Goal: Task Accomplishment & Management: Manage account settings

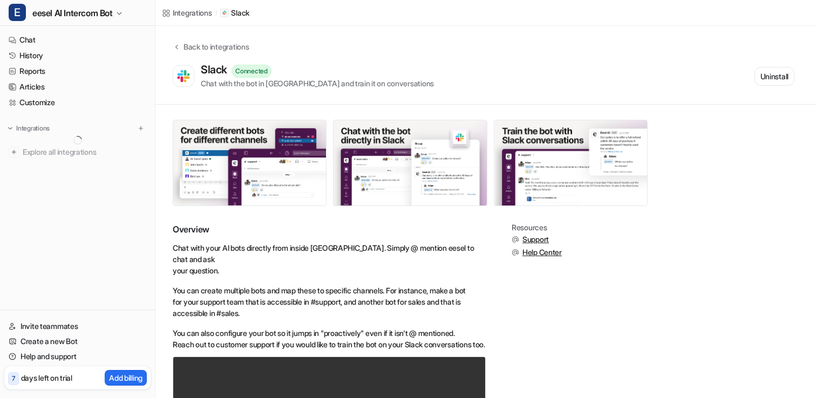
click at [90, 12] on span "eesel AI Intercom Bot" at bounding box center [72, 12] width 80 height 15
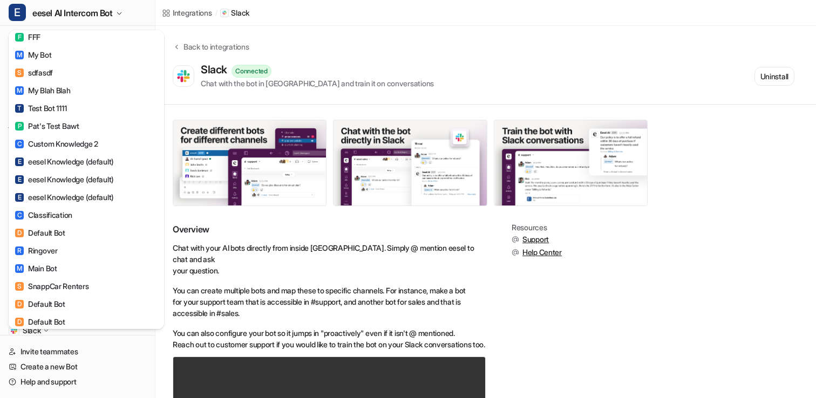
scroll to position [2012, 0]
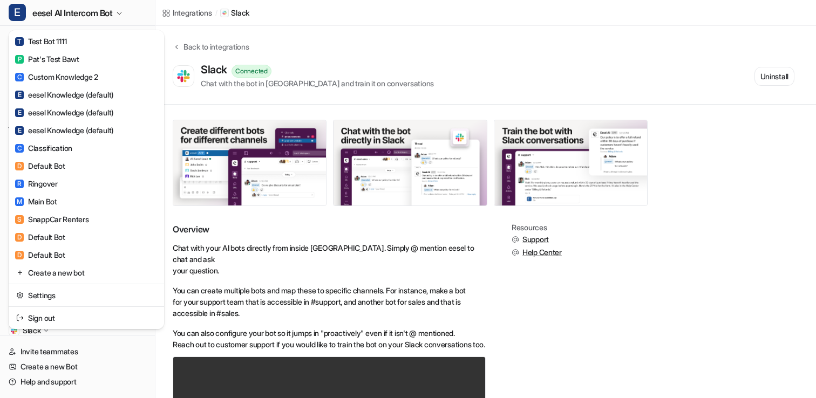
click at [38, 331] on div "E eesel AI Intercom Bot T Test namespace 2 E eesel AI Intercom Bot C Council De…" at bounding box center [77, 199] width 155 height 398
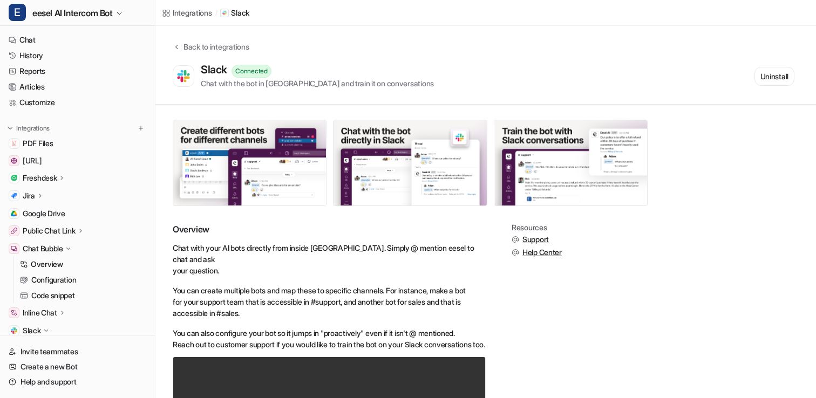
drag, startPoint x: 42, startPoint y: 321, endPoint x: 64, endPoint y: 317, distance: 23.0
click at [58, 317] on div "Inline Chat Overview Configuration" at bounding box center [77, 313] width 146 height 16
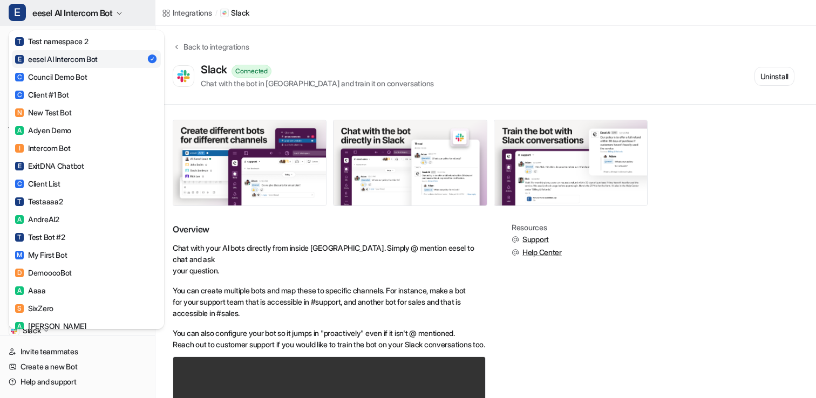
click at [80, 19] on span "eesel AI Intercom Bot" at bounding box center [72, 12] width 80 height 15
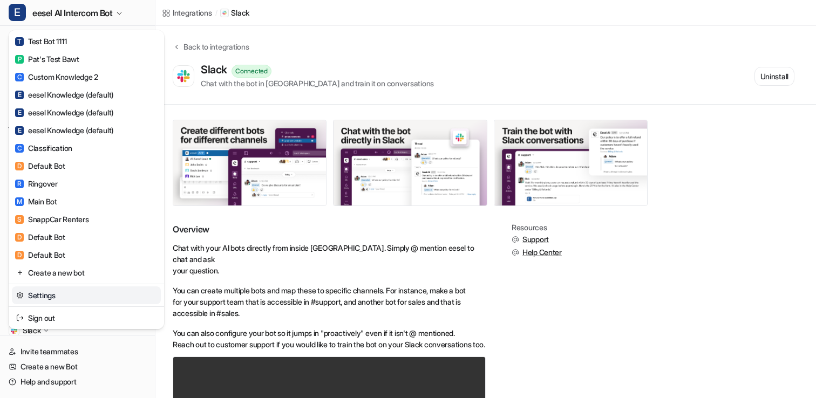
click at [49, 318] on link "Sign out" at bounding box center [86, 318] width 149 height 18
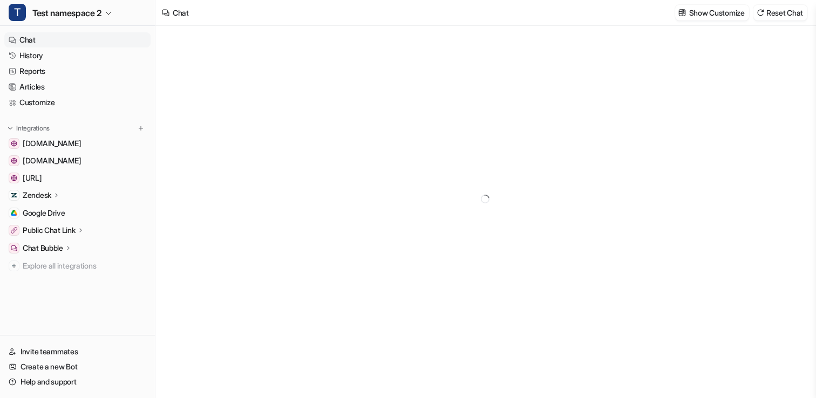
type textarea "**********"
